Goal: Information Seeking & Learning: Learn about a topic

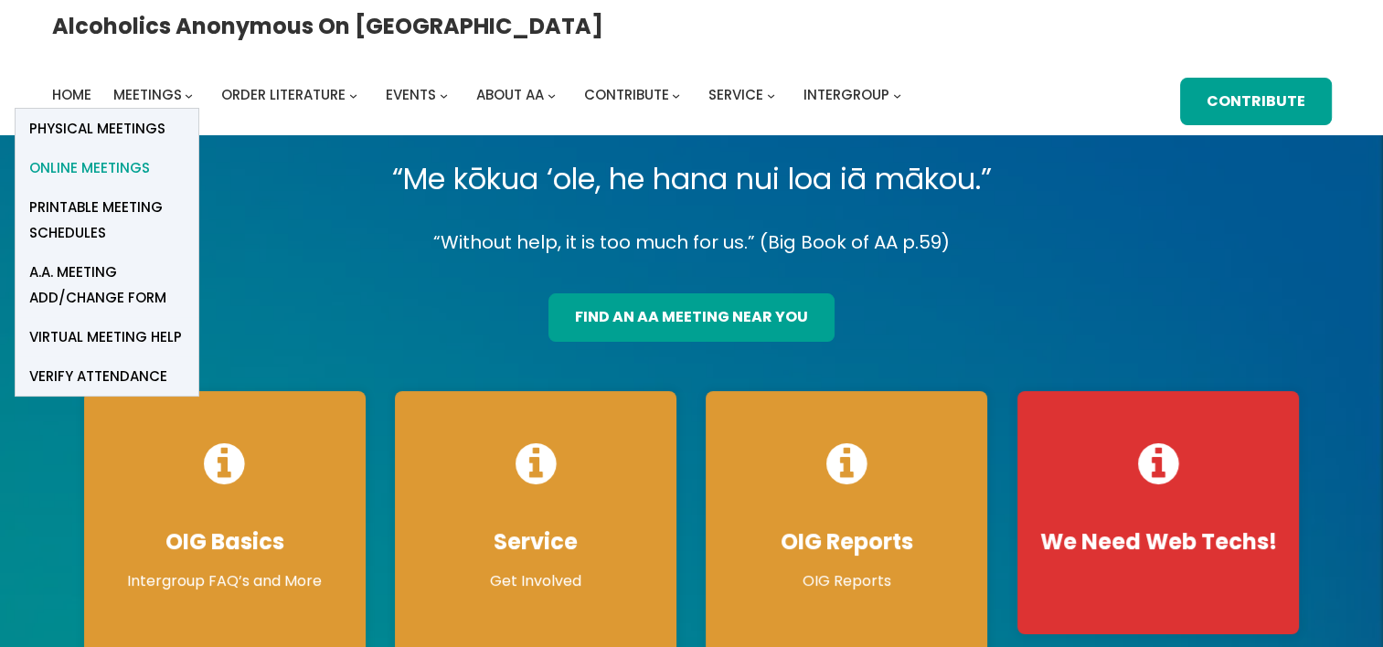
click at [150, 155] on span "Online Meetings" at bounding box center [89, 168] width 121 height 26
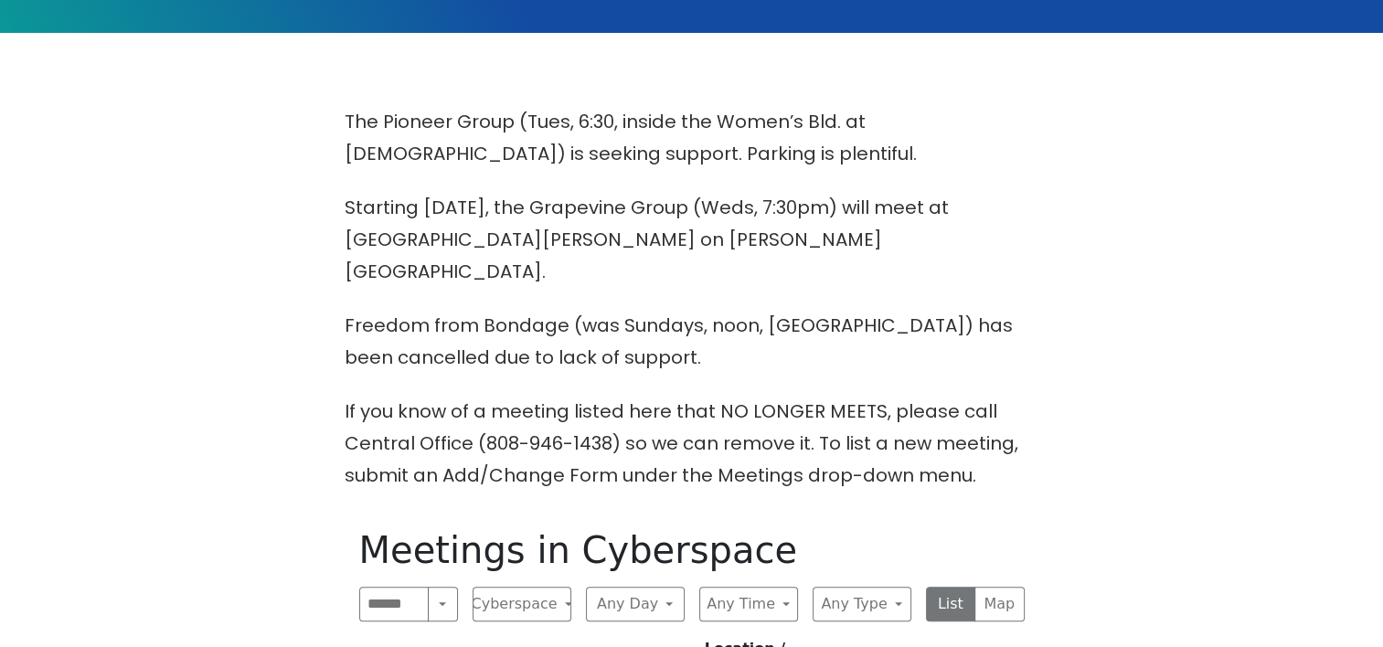
scroll to position [731, 0]
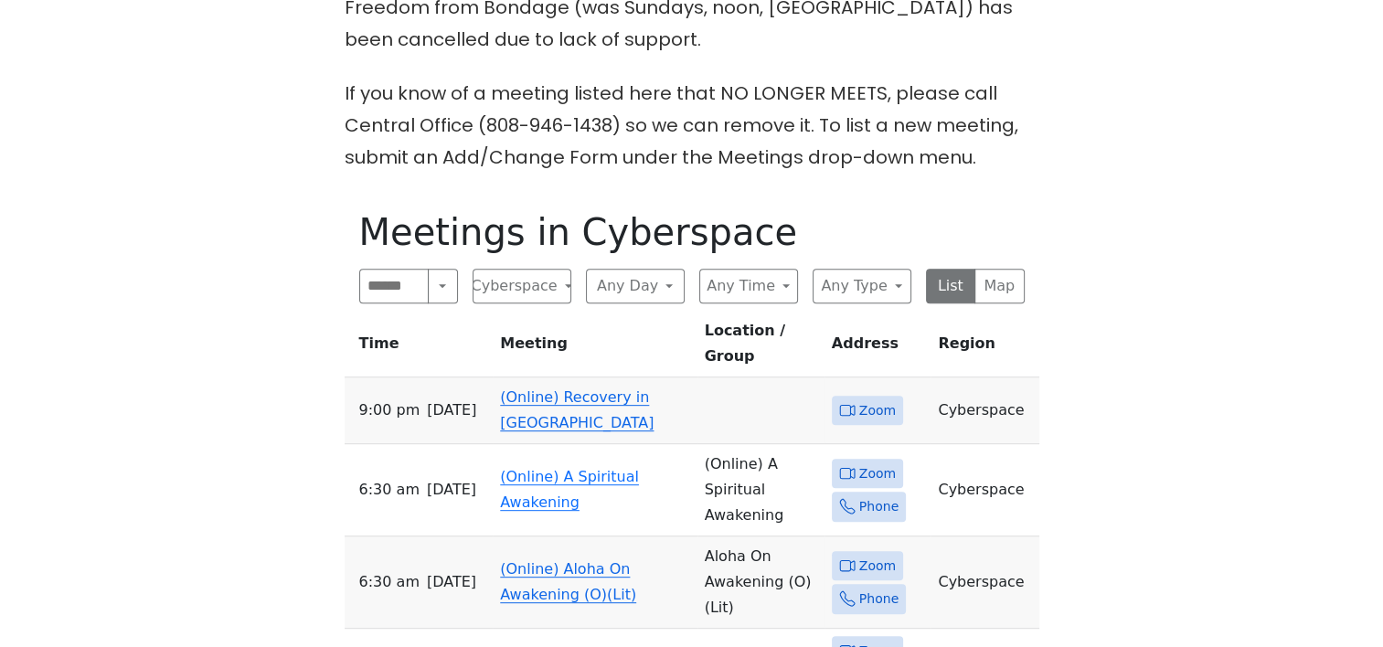
click at [578, 388] on link "(Online) Recovery in Da House" at bounding box center [577, 409] width 154 height 43
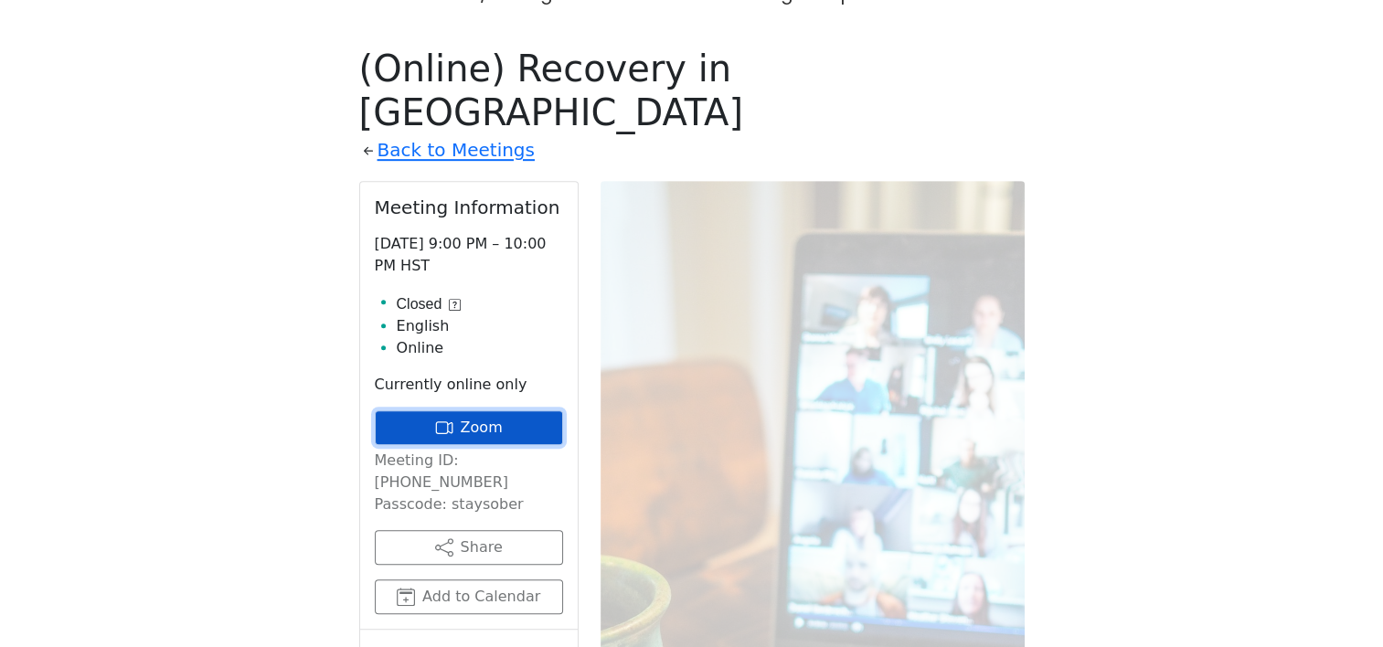
click at [486, 410] on link "Zoom" at bounding box center [469, 427] width 188 height 35
